Goal: Consume media (video, audio): Consume media (video, audio)

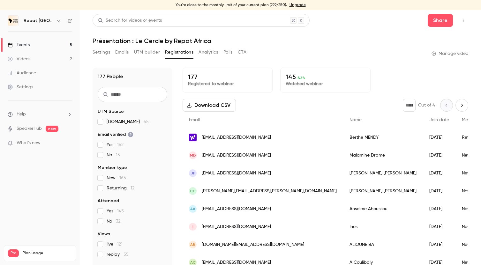
click at [30, 55] on link "Videos 2" at bounding box center [40, 59] width 80 height 14
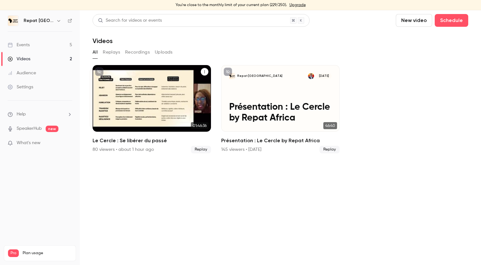
click at [143, 125] on div "Repat [GEOGRAPHIC_DATA] [DATE] Le Cercle : Se libérer du passé" at bounding box center [152, 98] width 118 height 67
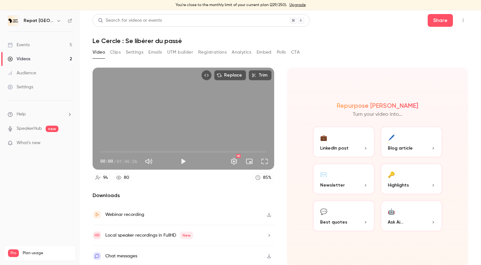
scroll to position [1, 0]
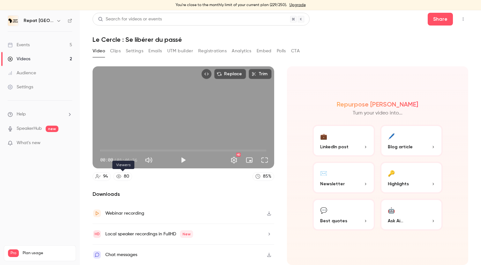
click at [126, 177] on div "80" at bounding box center [126, 176] width 5 height 7
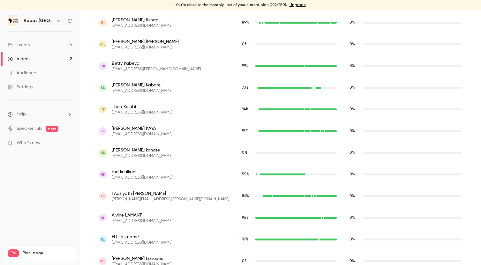
scroll to position [1069, 0]
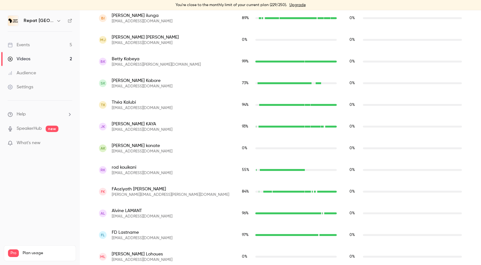
scroll to position [1, 0]
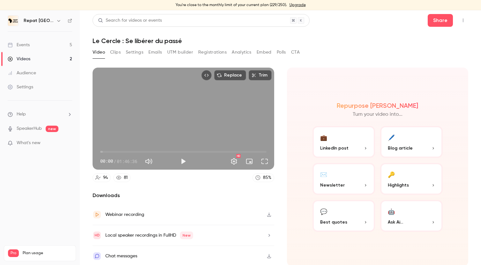
click at [124, 177] on div "81" at bounding box center [126, 178] width 4 height 7
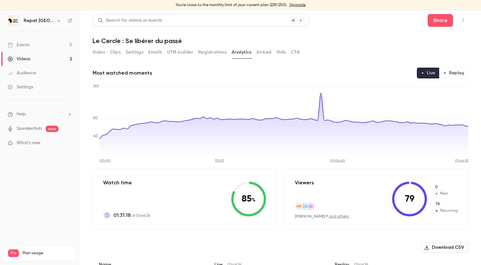
click at [59, 45] on link "Events 5" at bounding box center [40, 45] width 80 height 14
